Goal: Register for event/course

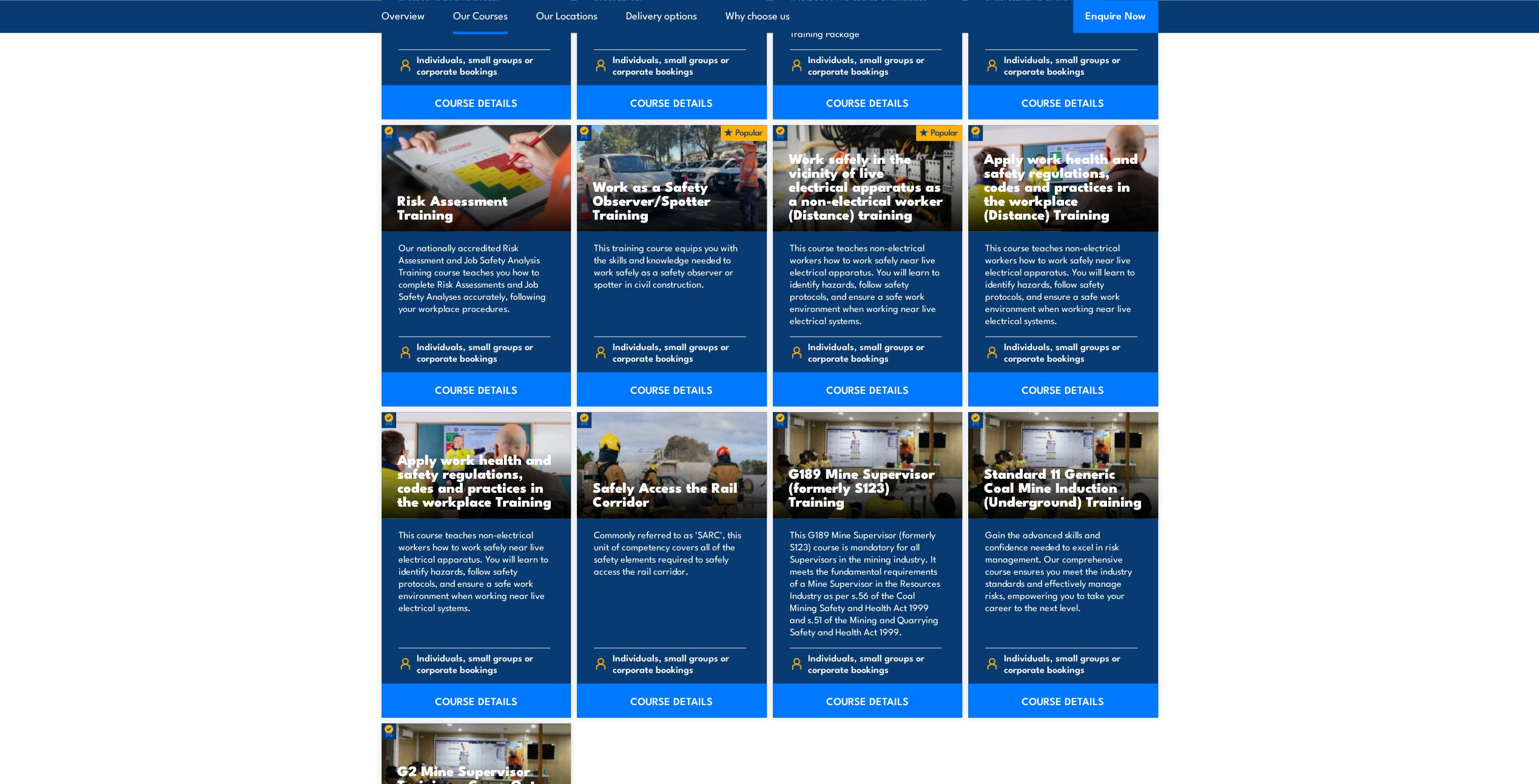
scroll to position [1759, 0]
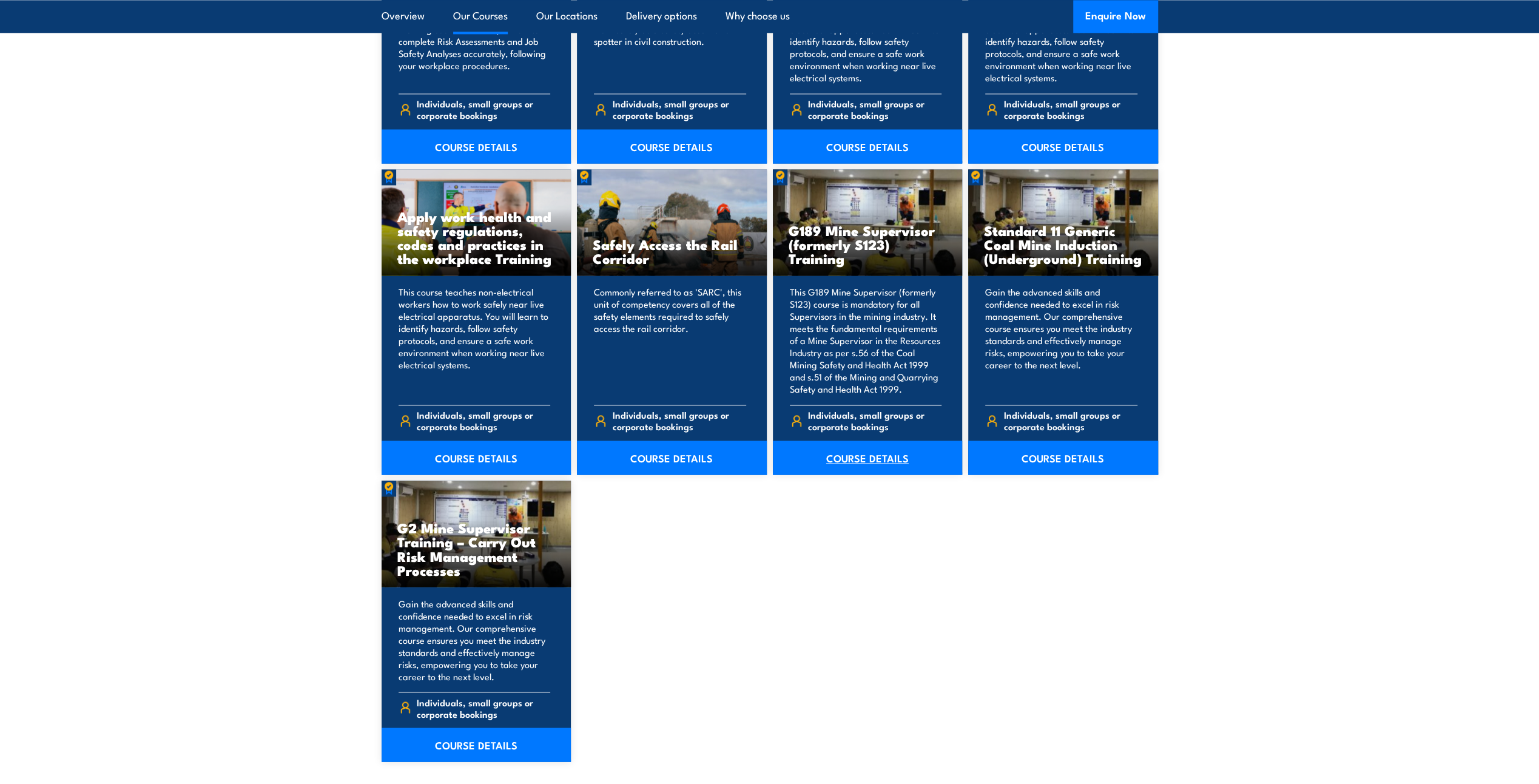
click at [863, 459] on link "COURSE DETAILS" at bounding box center [868, 457] width 190 height 34
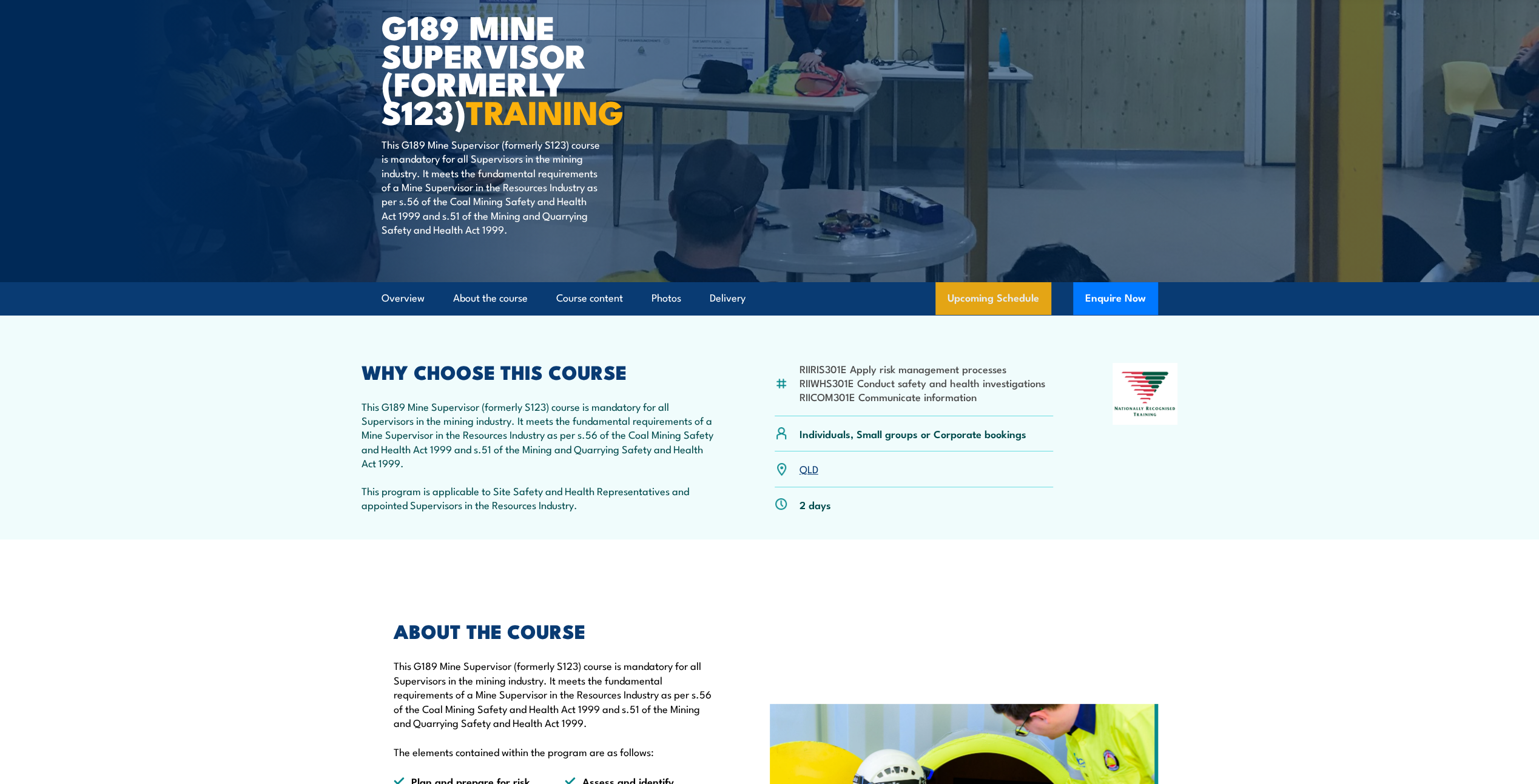
click at [990, 303] on link "Upcoming Schedule" at bounding box center [994, 298] width 116 height 33
